Goal: Navigation & Orientation: Go to known website

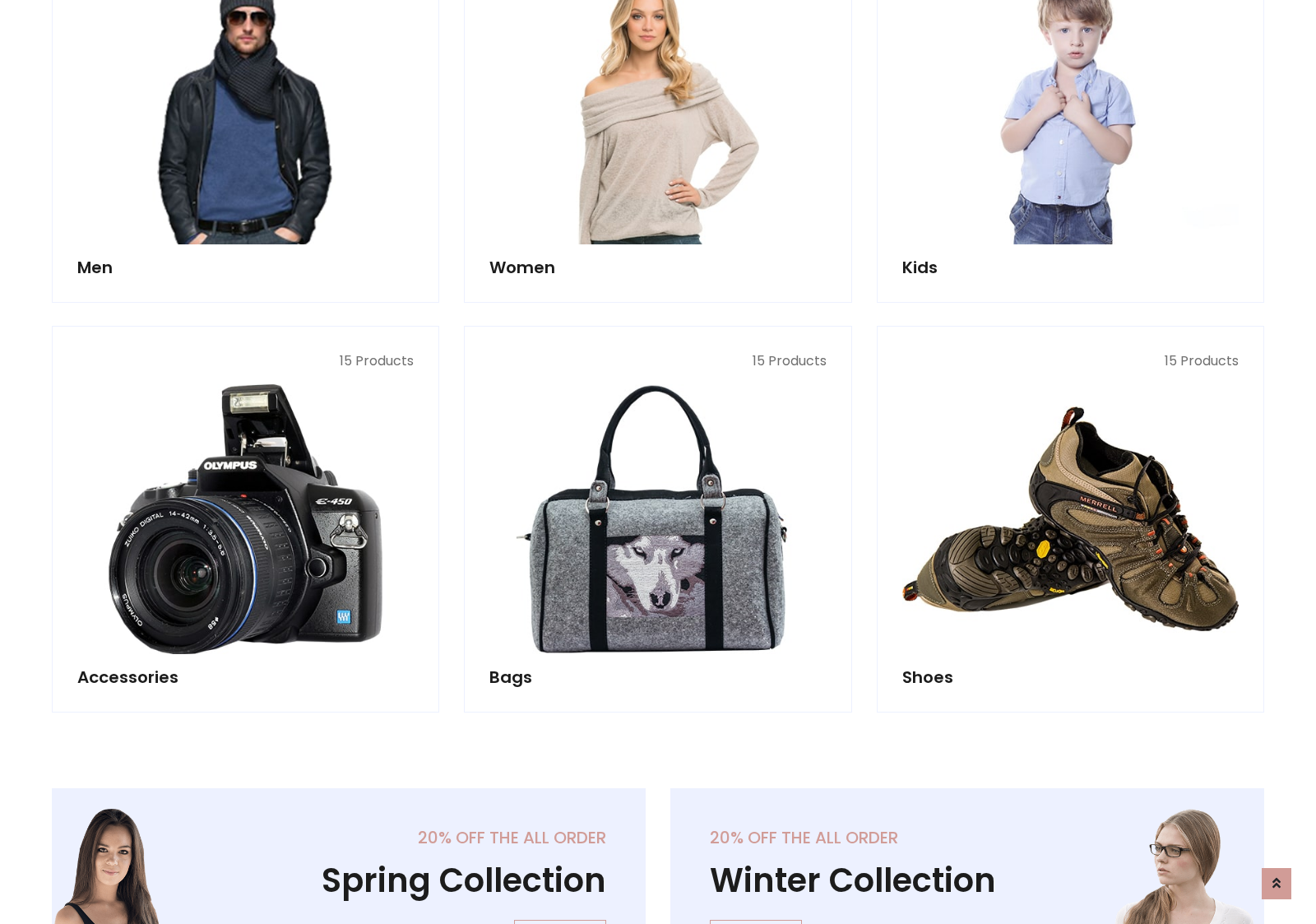
scroll to position [551, 0]
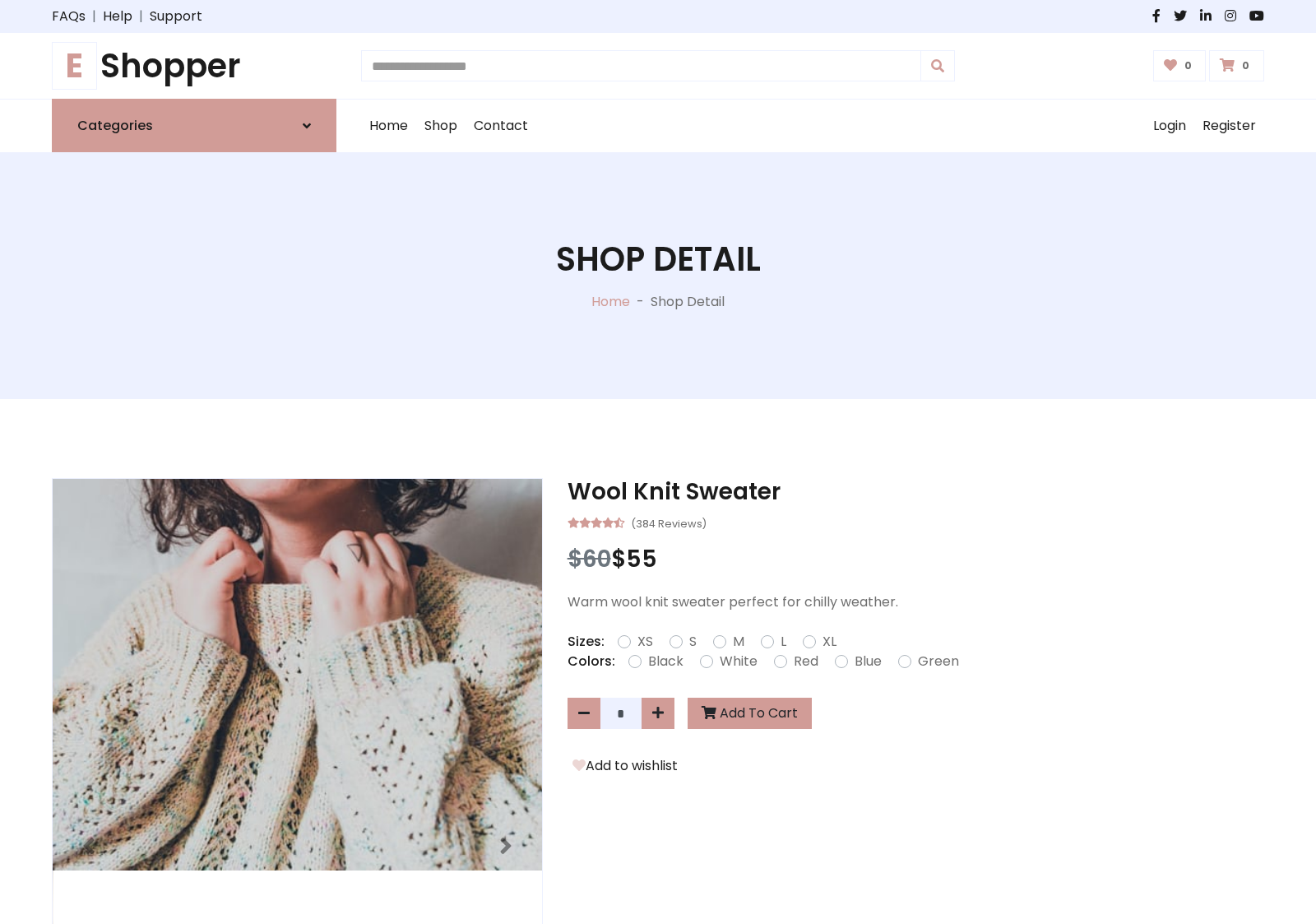
click at [194, 65] on h1 "E Shopper" at bounding box center [194, 66] width 285 height 40
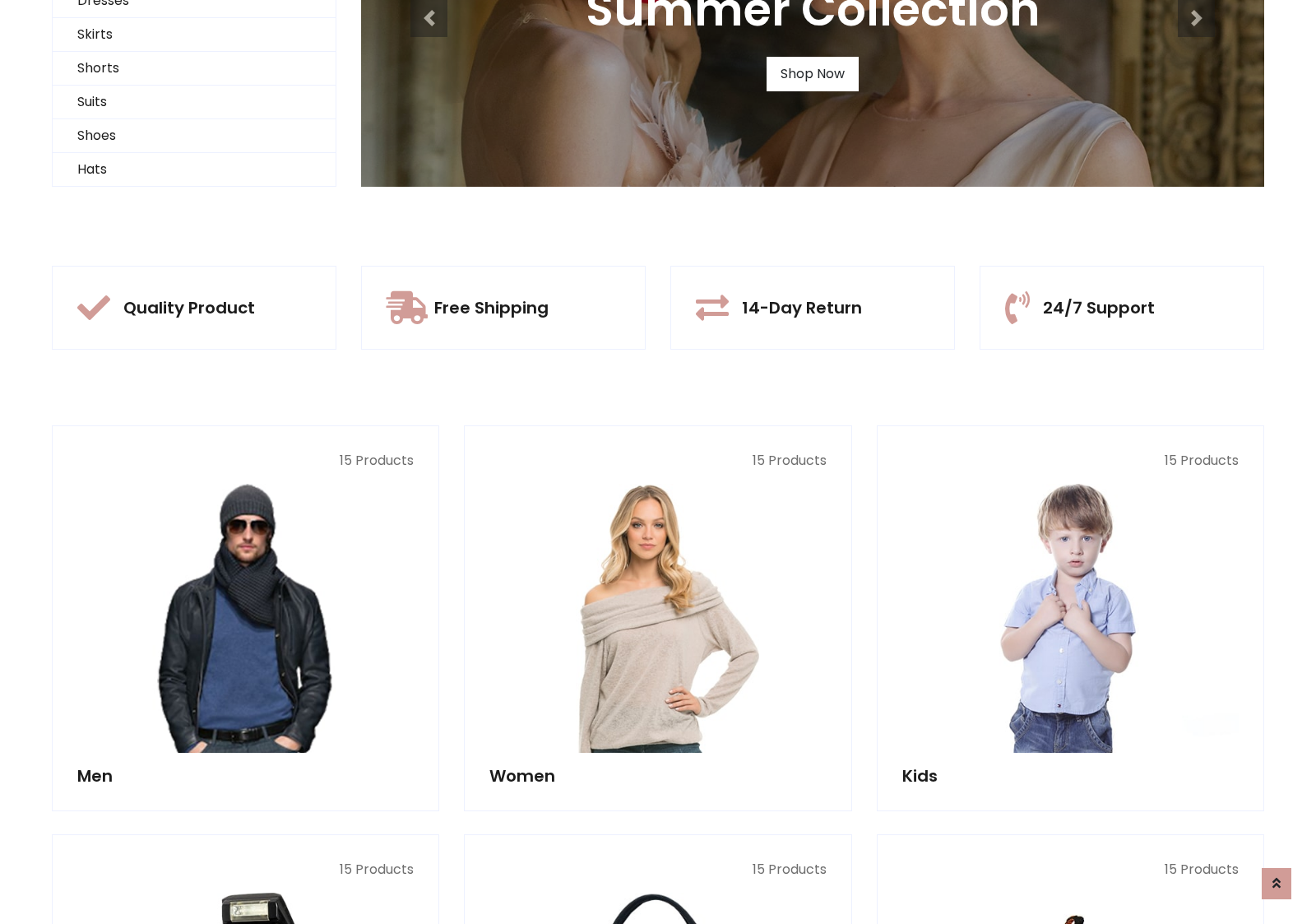
scroll to position [159, 0]
